Goal: Browse casually: Explore the website without a specific task or goal

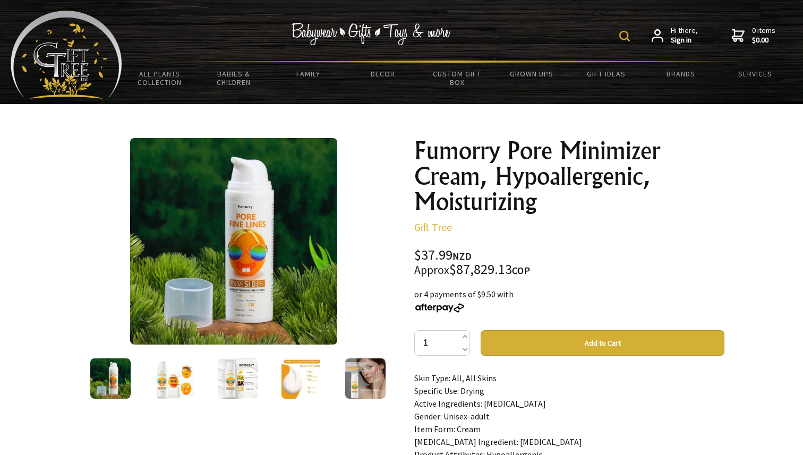
click at [124, 372] on img at bounding box center [110, 379] width 40 height 40
click at [180, 372] on img at bounding box center [174, 379] width 40 height 40
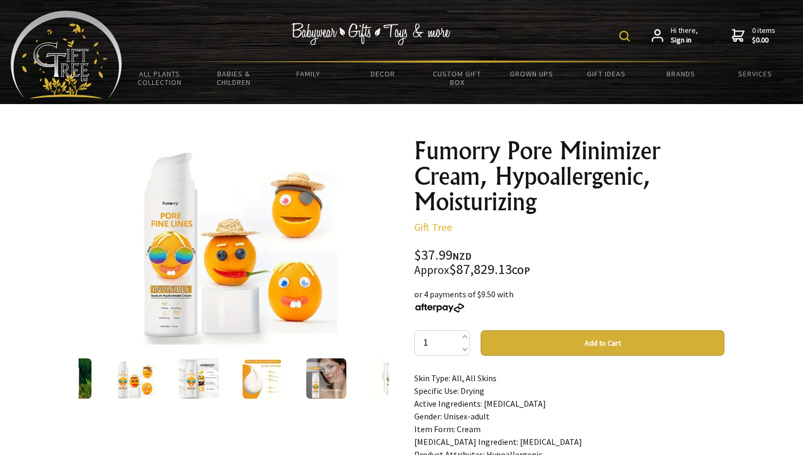
click at [197, 383] on img at bounding box center [199, 379] width 40 height 40
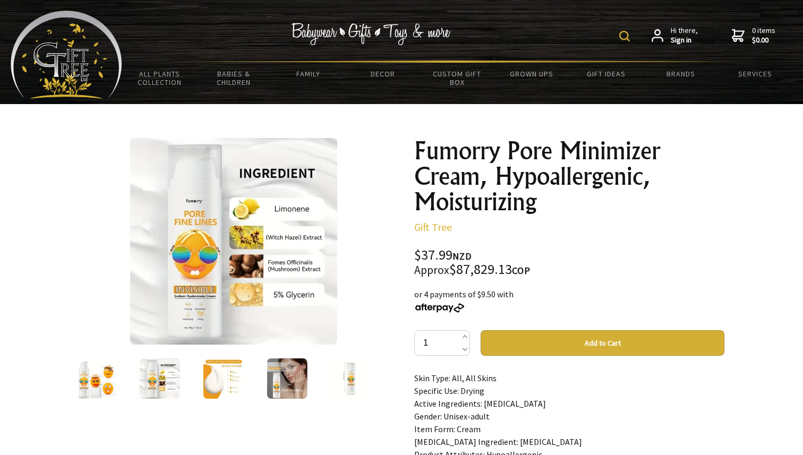
click at [216, 380] on img at bounding box center [223, 379] width 40 height 40
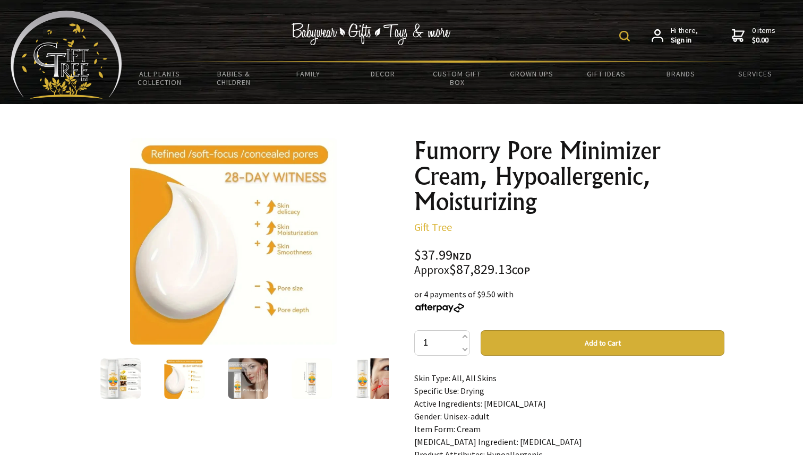
click at [243, 377] on img at bounding box center [248, 379] width 40 height 40
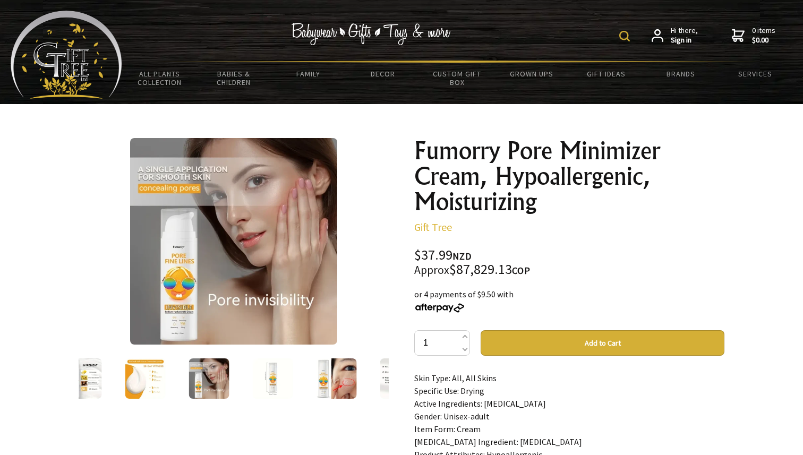
click at [257, 379] on img at bounding box center [273, 379] width 40 height 40
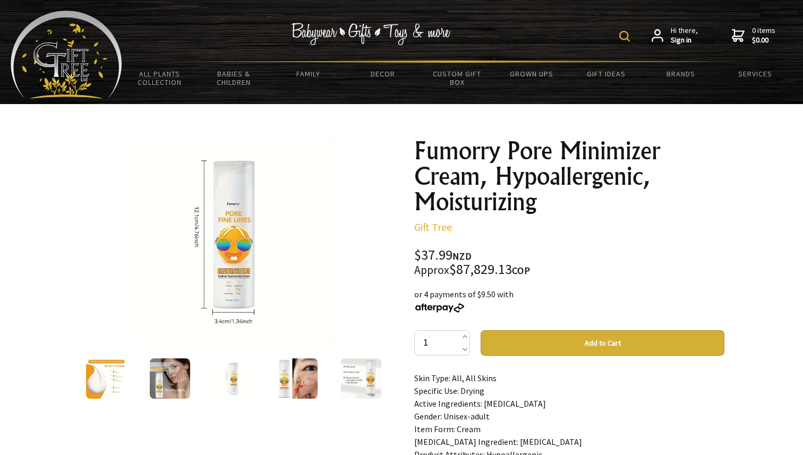
click at [294, 384] on img at bounding box center [297, 379] width 40 height 40
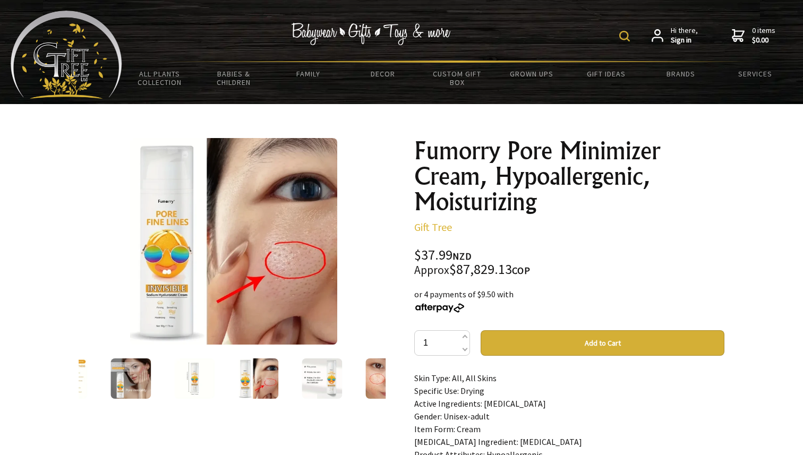
click at [315, 382] on img at bounding box center [322, 379] width 40 height 40
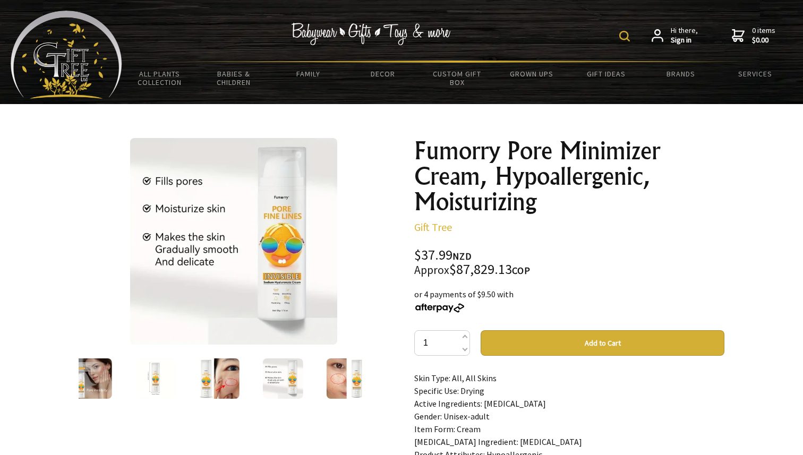
click at [335, 381] on img at bounding box center [347, 379] width 40 height 40
